Goal: Information Seeking & Learning: Learn about a topic

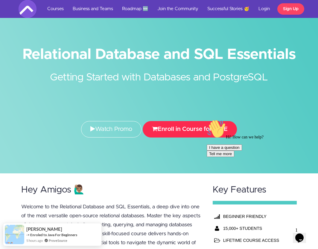
click at [179, 133] on button "Enroll in Course for FREE" at bounding box center [190, 129] width 94 height 16
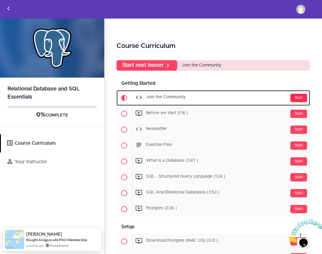
click at [295, 99] on div "Start" at bounding box center [299, 98] width 17 height 8
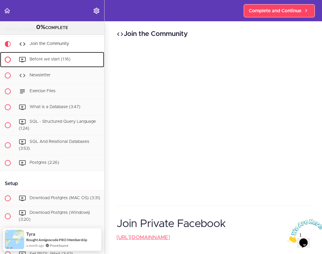
click at [53, 58] on span "Before we start (1:16)" at bounding box center [50, 59] width 41 height 4
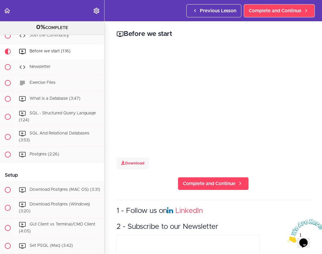
click at [148, 167] on div "Before we start Download Complete and Continue 1 - Follow us on LinkedIn 2 - Su…" at bounding box center [214, 137] width 218 height 232
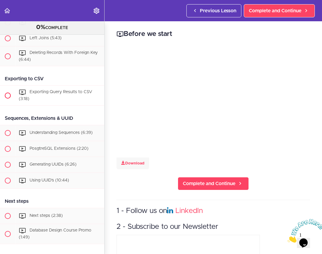
scroll to position [1326, 0]
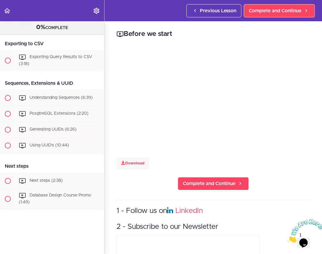
click at [131, 176] on div "Before we start Download Complete and Continue 1 - Follow us on LinkedIn 2 - Su…" at bounding box center [214, 137] width 218 height 232
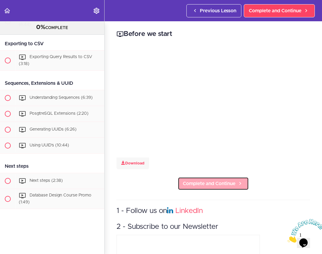
click at [189, 186] on link "Complete and Continue" at bounding box center [213, 183] width 71 height 13
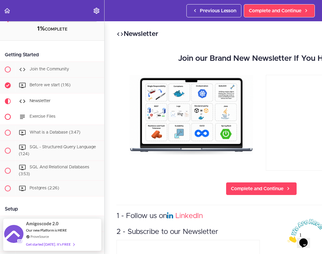
scroll to position [30, 0]
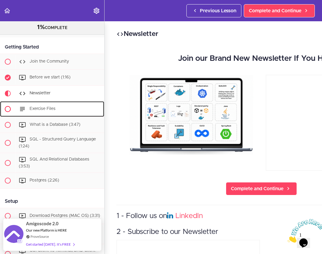
click at [54, 110] on span "Exercise Files" at bounding box center [43, 108] width 26 height 4
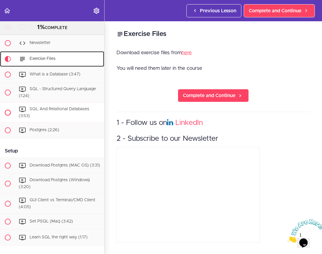
scroll to position [88, 0]
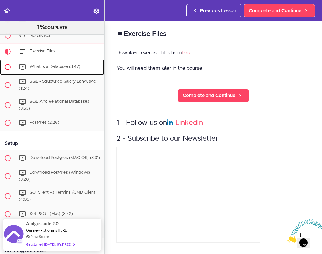
click at [45, 64] on div "What is a Database (3:47)" at bounding box center [60, 66] width 89 height 13
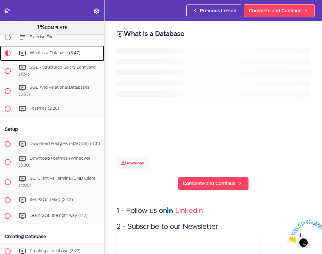
scroll to position [103, 0]
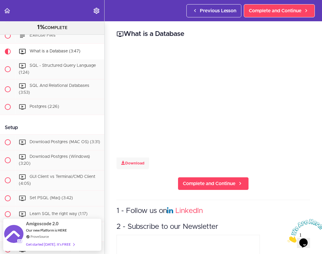
click at [287, 180] on div "What is a Database Download Complete and Continue 1 - Follow us on LinkedIn 2 -…" at bounding box center [214, 137] width 218 height 232
click at [282, 165] on div "What is a Database Download Complete and Continue 1 - Follow us on LinkedIn 2 -…" at bounding box center [214, 137] width 218 height 232
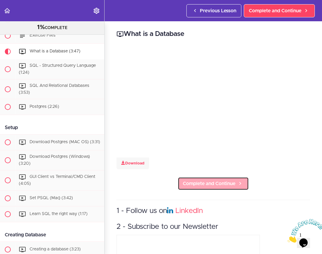
click at [197, 180] on span "Complete and Continue" at bounding box center [209, 183] width 53 height 7
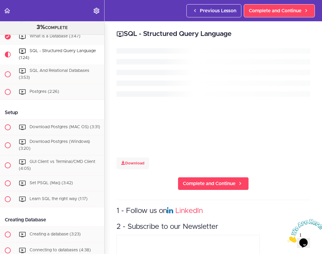
scroll to position [119, 0]
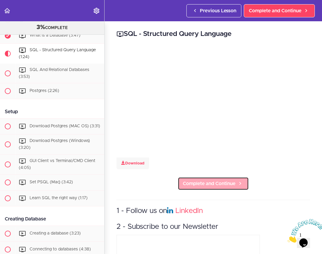
click at [213, 185] on link "Complete and Continue" at bounding box center [213, 183] width 71 height 13
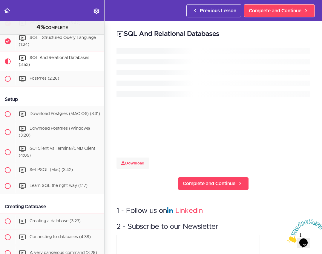
scroll to position [139, 0]
